Goal: Check status: Check status

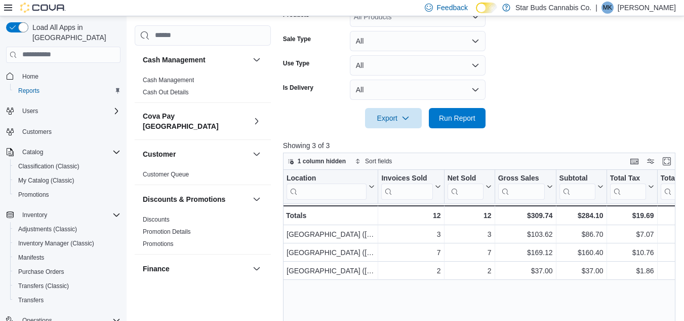
scroll to position [253, 0]
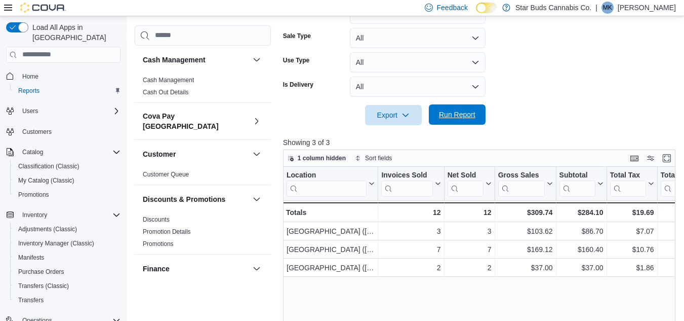
click at [469, 116] on span "Run Report" at bounding box center [457, 114] width 36 height 10
